Goal: Task Accomplishment & Management: Manage account settings

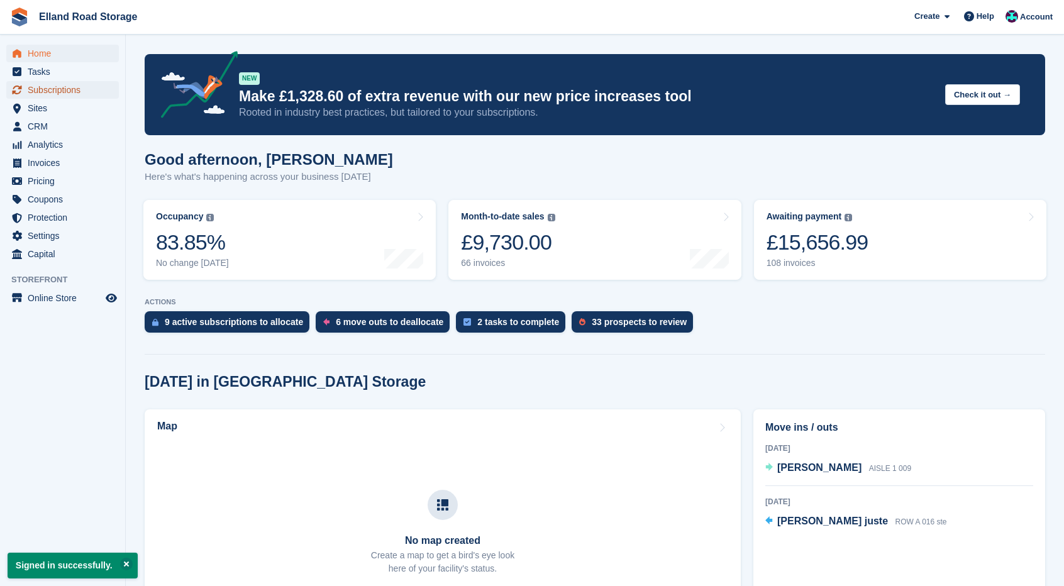
click at [59, 85] on span "Subscriptions" at bounding box center [65, 90] width 75 height 18
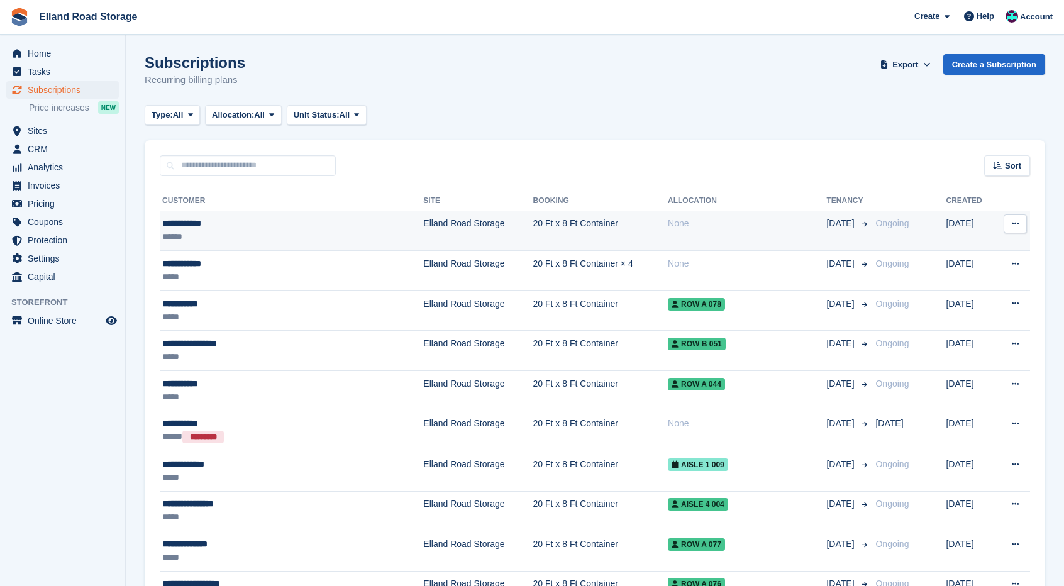
click at [248, 227] on div "**********" at bounding box center [258, 223] width 193 height 13
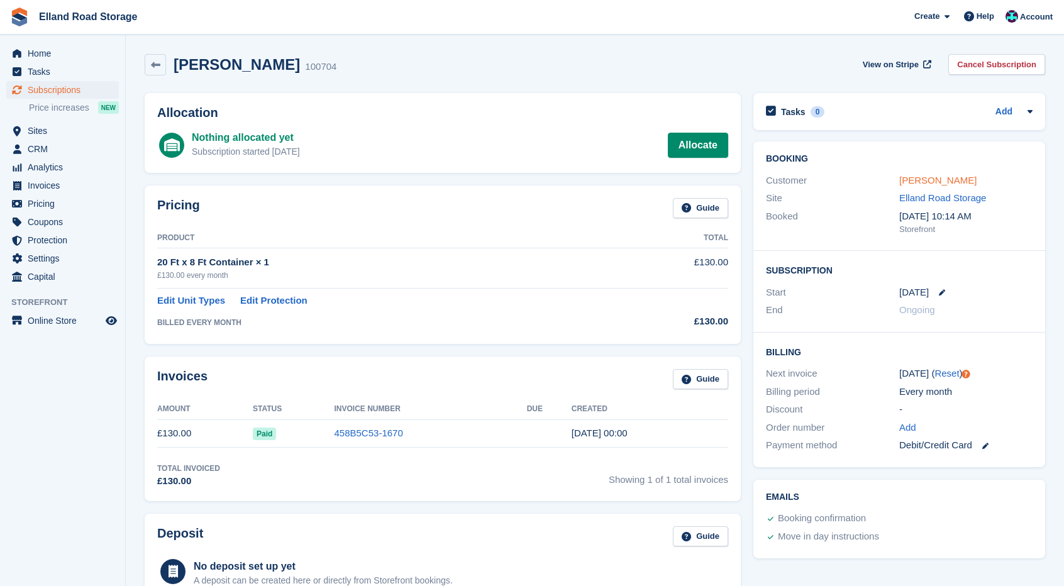
click at [935, 180] on link "[PERSON_NAME]" at bounding box center [937, 180] width 77 height 11
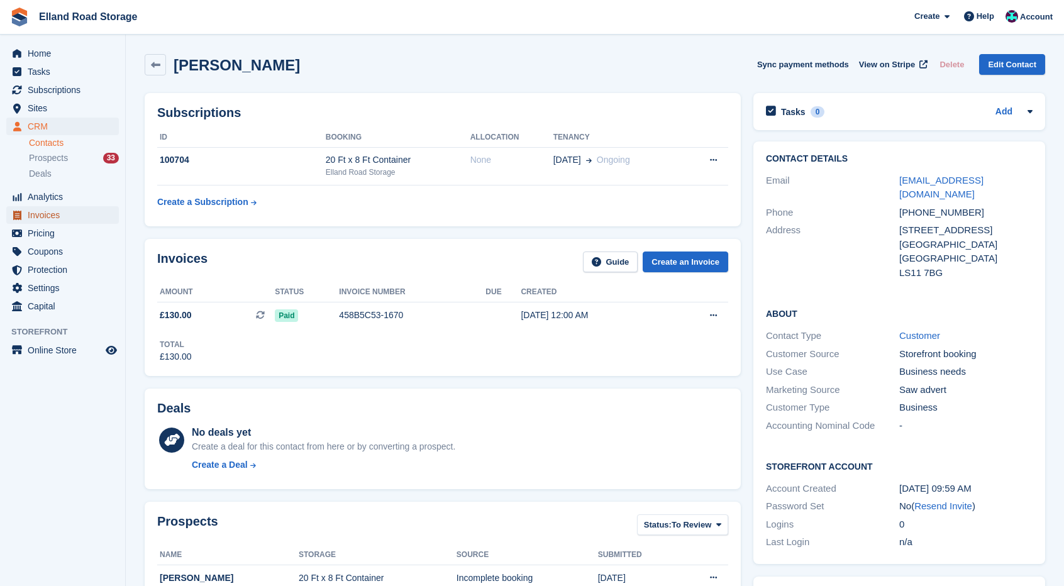
click at [64, 220] on span "Invoices" at bounding box center [65, 215] width 75 height 18
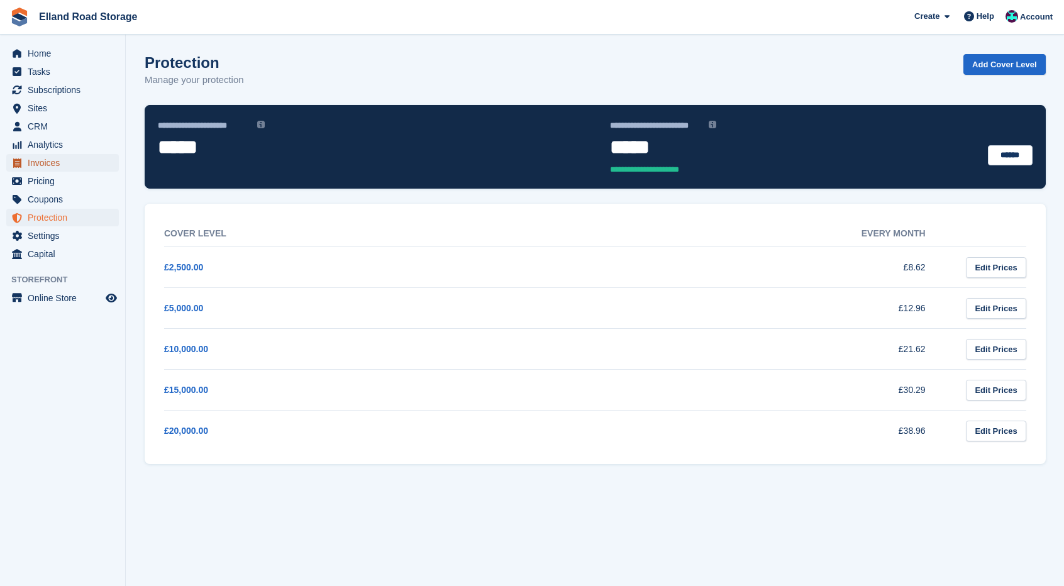
click at [60, 170] on span "Invoices" at bounding box center [65, 163] width 75 height 18
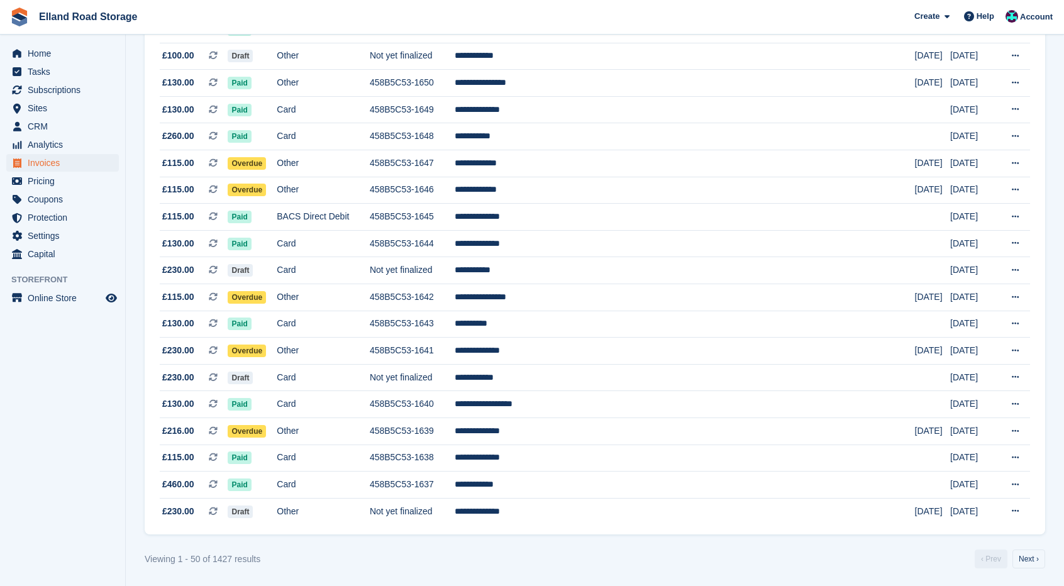
scroll to position [1036, 0]
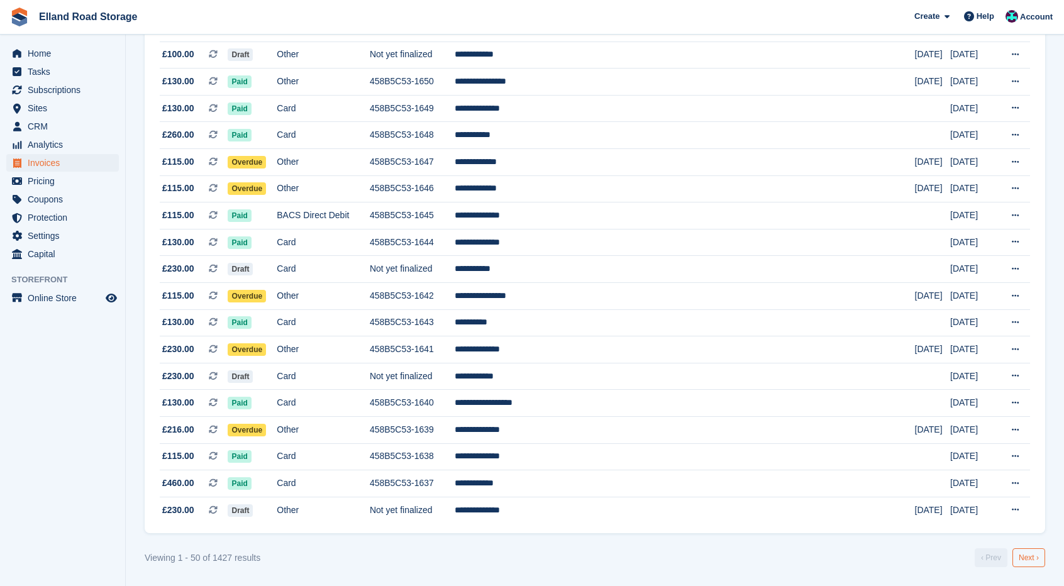
click at [1023, 554] on link "Next ›" at bounding box center [1028, 557] width 33 height 19
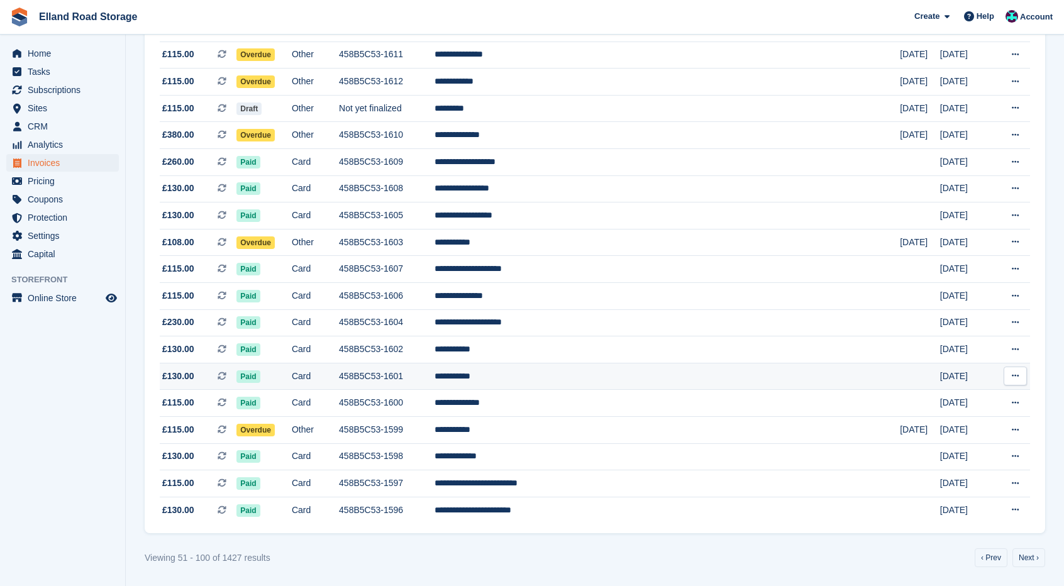
scroll to position [1036, 0]
click at [1032, 556] on link "Next ›" at bounding box center [1028, 557] width 33 height 19
